Goal: Navigation & Orientation: Go to known website

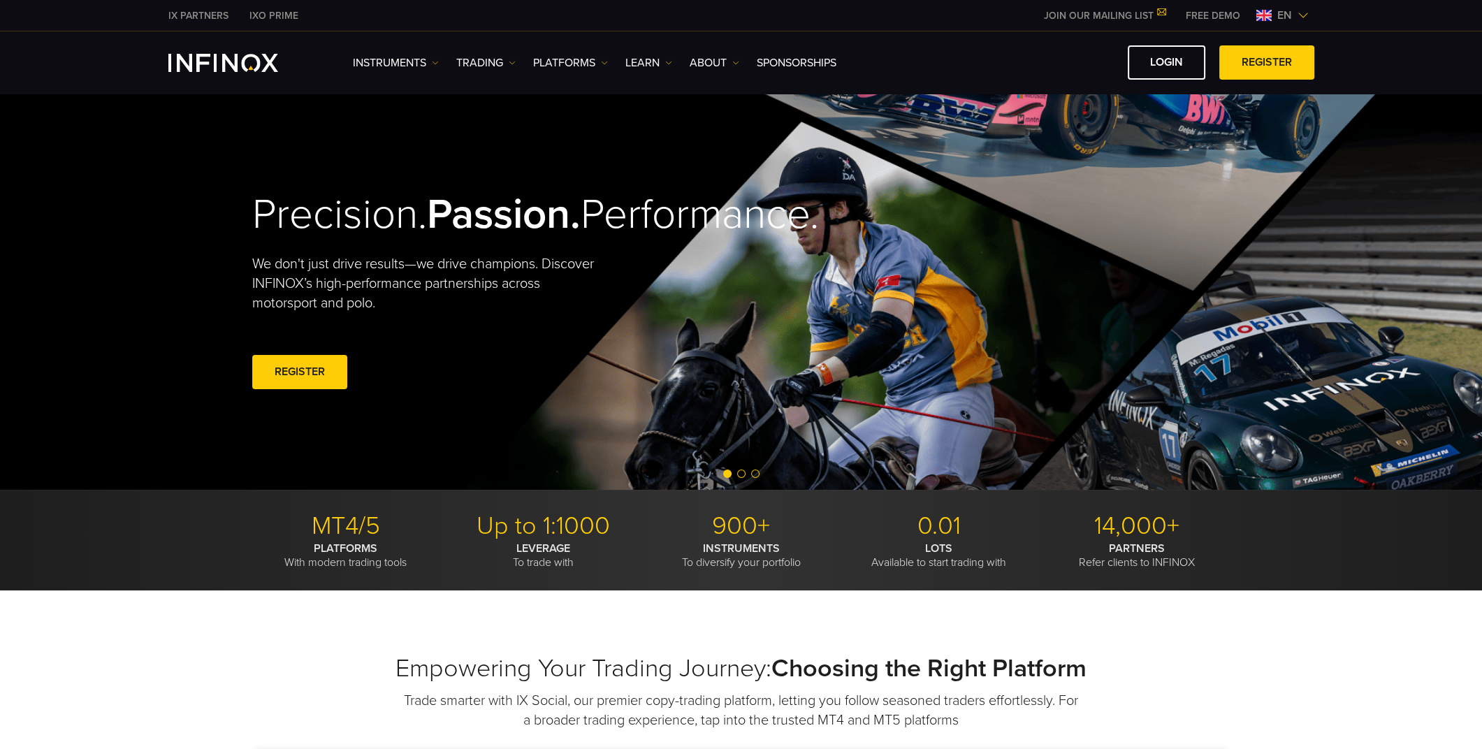
click at [220, 65] on img "INFINOX Logo" at bounding box center [223, 63] width 110 height 18
click at [1186, 65] on link "LOGIN" at bounding box center [1167, 62] width 78 height 34
drag, startPoint x: 0, startPoint y: 0, endPoint x: 1180, endPoint y: 66, distance: 1181.5
click at [1180, 66] on link "LOGIN" at bounding box center [1167, 62] width 78 height 34
